Goal: Task Accomplishment & Management: Use online tool/utility

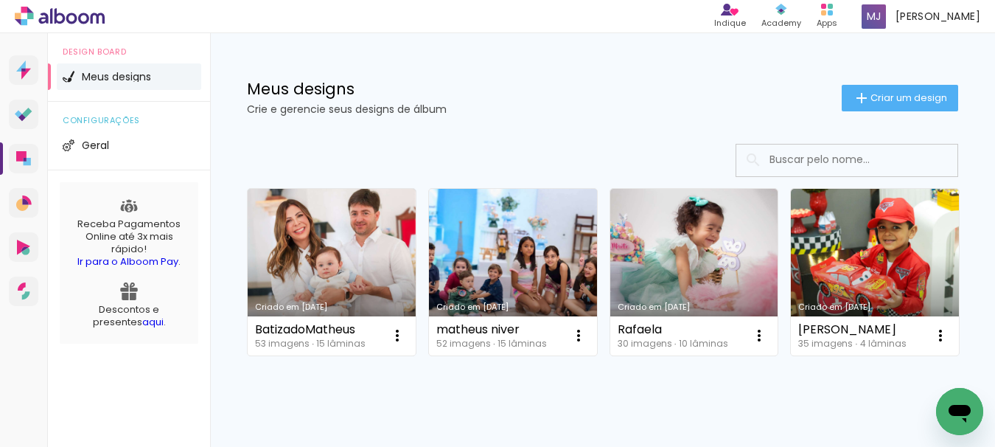
click at [487, 339] on div "52 imagens ∙ 15 lâminas" at bounding box center [491, 343] width 111 height 9
click at [507, 277] on link "Criado em [DATE]" at bounding box center [513, 272] width 168 height 167
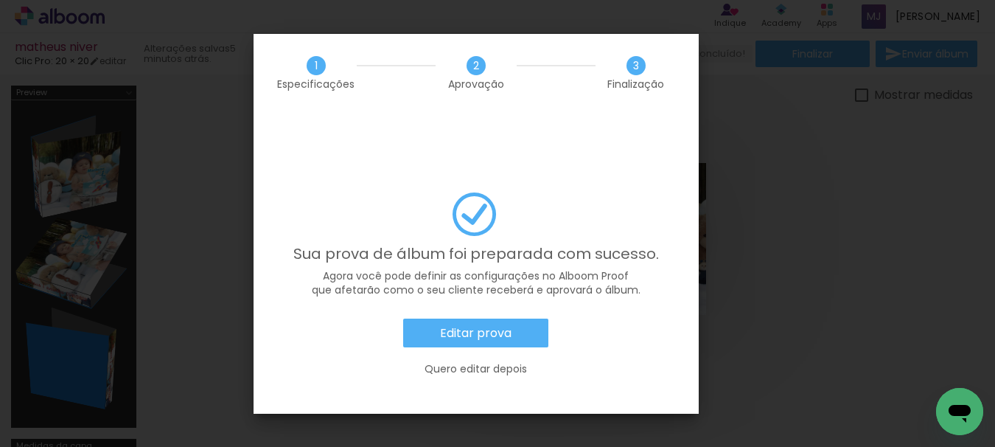
scroll to position [0, 3506]
click at [0, 0] on slot "Editar prova" at bounding box center [0, 0] width 0 height 0
